Goal: Information Seeking & Learning: Learn about a topic

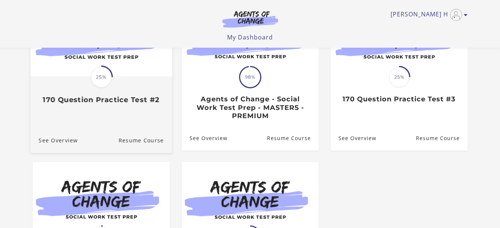
scroll to position [74, 0]
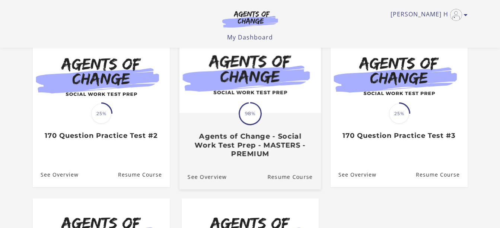
click at [251, 136] on h3 "Agents of Change - Social Work Test Prep - MASTERS - PREMIUM" at bounding box center [249, 145] width 125 height 26
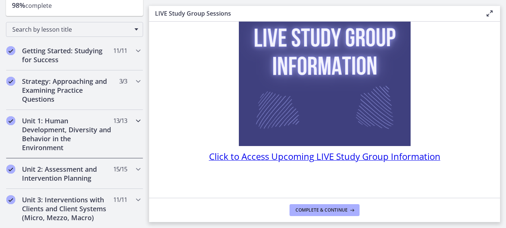
scroll to position [112, 0]
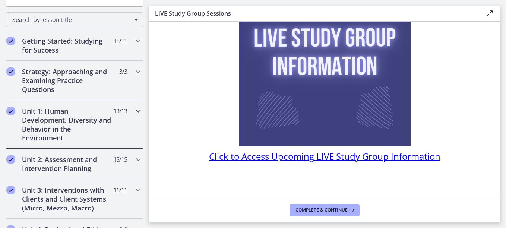
click at [134, 107] on icon "Chapters" at bounding box center [138, 110] width 9 height 9
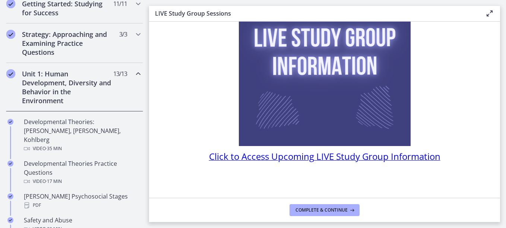
scroll to position [186, 0]
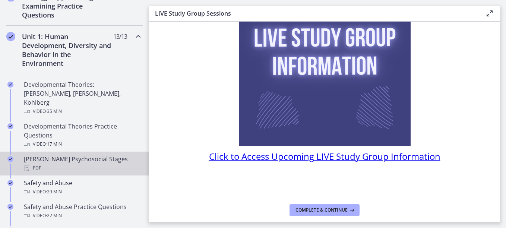
click at [88, 155] on div "Erikson's Psychosocial Stages PDF" at bounding box center [82, 164] width 116 height 18
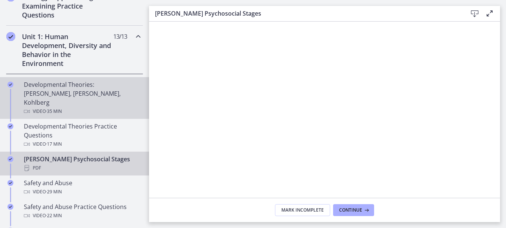
click at [103, 89] on div "Developmental Theories: Erikson, Piaget, Kohlberg Video · 35 min" at bounding box center [82, 98] width 116 height 36
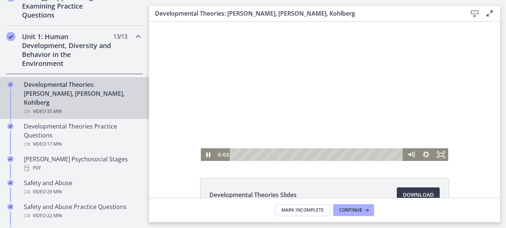
click at [239, 155] on div "Playbar" at bounding box center [317, 154] width 165 height 13
click at [255, 156] on div "4:55" at bounding box center [317, 154] width 165 height 13
click at [171, 112] on div "Click for sound @keyframes VOLUME_SMALL_WAVE_FLASH { 0% { opacity: 0; } 33% { o…" at bounding box center [324, 91] width 351 height 139
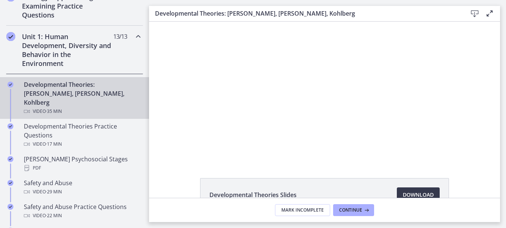
scroll to position [50, 0]
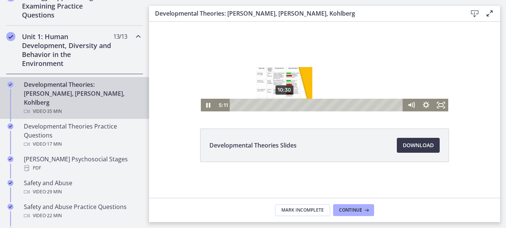
click at [282, 106] on div "10:30" at bounding box center [317, 105] width 165 height 13
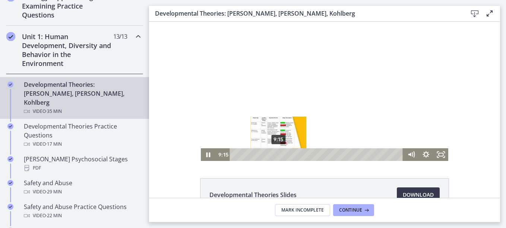
click at [276, 154] on div "9:15" at bounding box center [317, 154] width 165 height 13
click at [272, 154] on div "8:37" at bounding box center [317, 154] width 165 height 13
click at [266, 155] on div "7:36" at bounding box center [317, 154] width 165 height 13
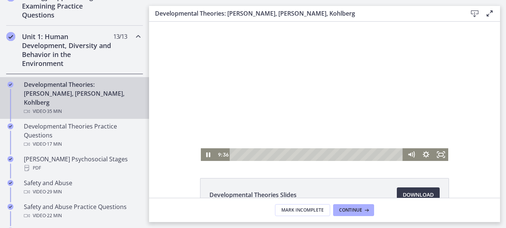
click at [303, 118] on div at bounding box center [325, 91] width 248 height 139
